Goal: Navigation & Orientation: Find specific page/section

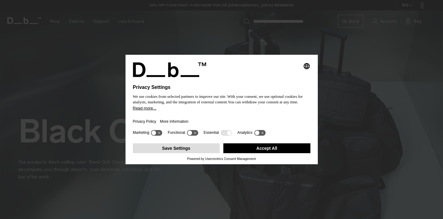
click at [193, 152] on button "Save Settings" at bounding box center [176, 148] width 87 height 10
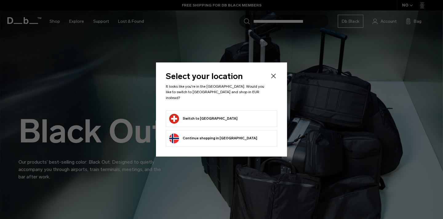
click at [200, 116] on button "Switch to Switzerland" at bounding box center [203, 119] width 68 height 10
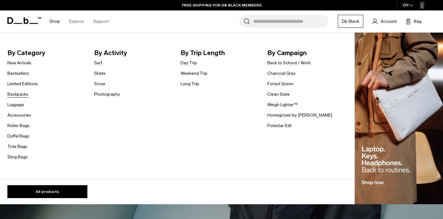
click at [15, 95] on link "Backpacks" at bounding box center [17, 94] width 21 height 6
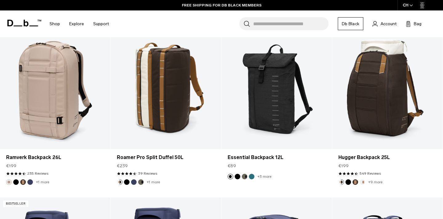
scroll to position [1321, 0]
